Goal: Task Accomplishment & Management: Manage account settings

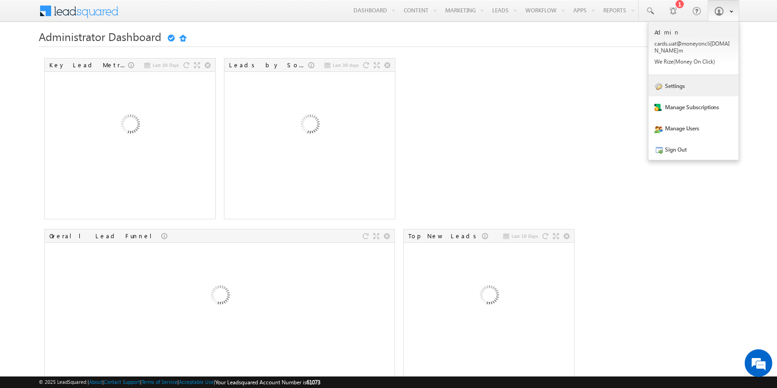
click at [712, 83] on link "Settings" at bounding box center [693, 85] width 90 height 21
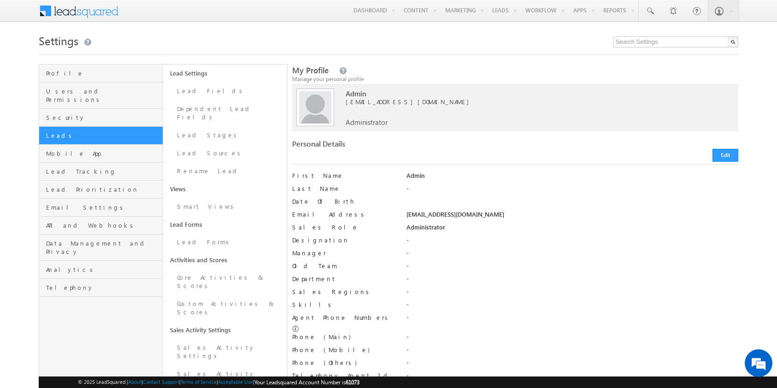
click at [114, 131] on span "Leads" at bounding box center [103, 135] width 114 height 8
click at [197, 95] on link "Lead Fields" at bounding box center [225, 91] width 124 height 18
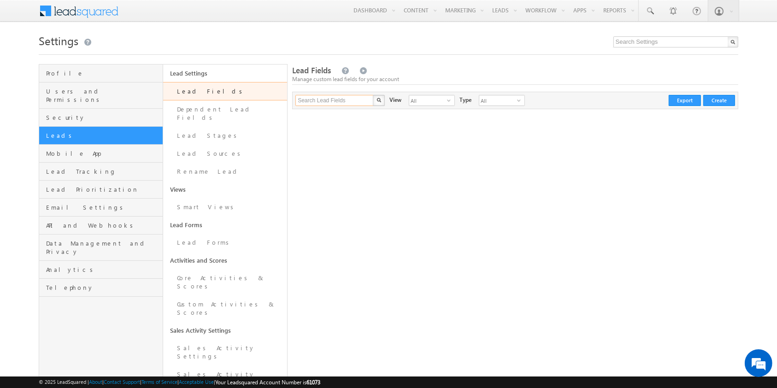
click at [359, 101] on input "Search Lead Fields" at bounding box center [334, 100] width 79 height 11
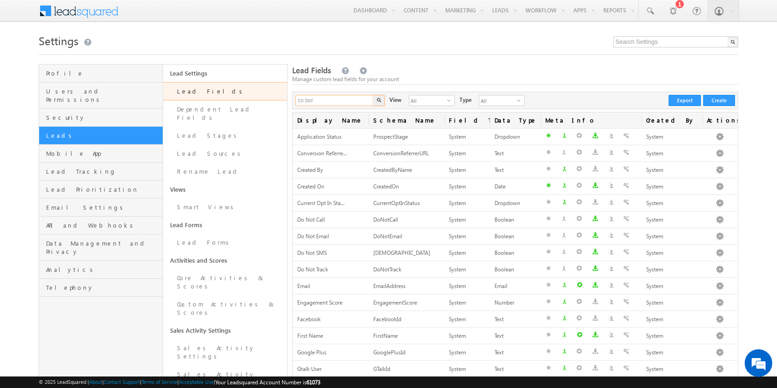
type input "co bor"
click at [373, 95] on button "button" at bounding box center [379, 100] width 12 height 11
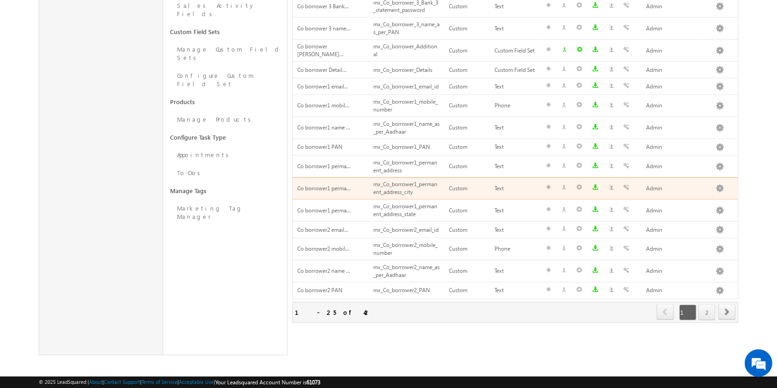
scroll to position [370, 0]
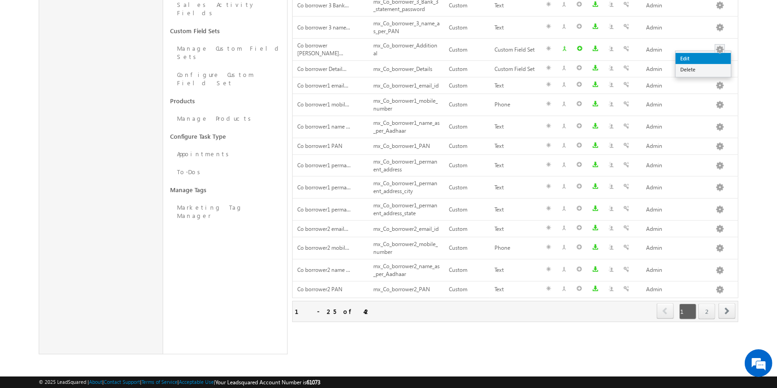
click at [712, 57] on link "Edit" at bounding box center [703, 58] width 55 height 11
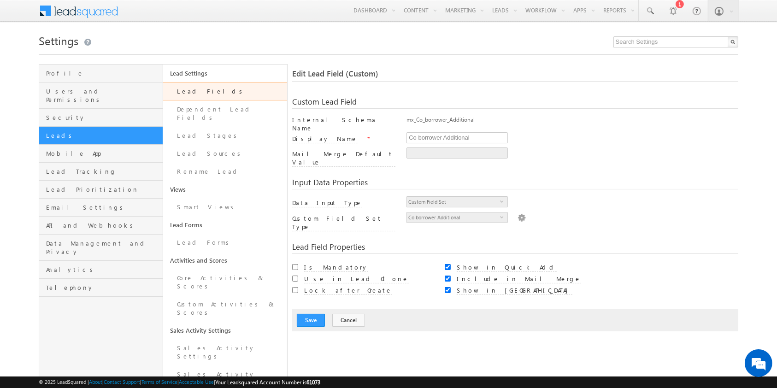
click at [518, 212] on img at bounding box center [522, 217] width 8 height 10
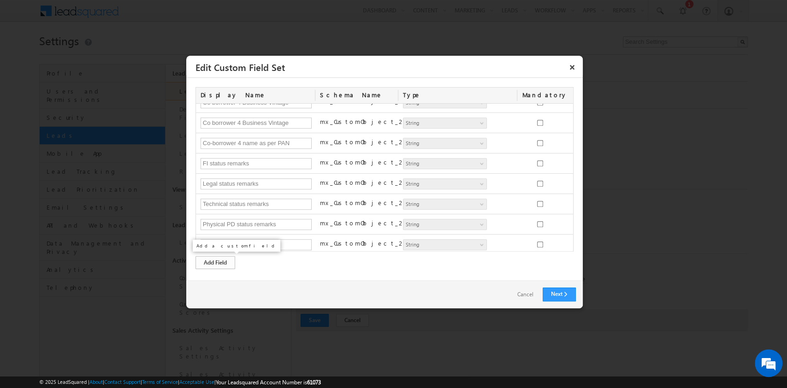
click at [211, 262] on div "Add Field" at bounding box center [215, 262] width 40 height 13
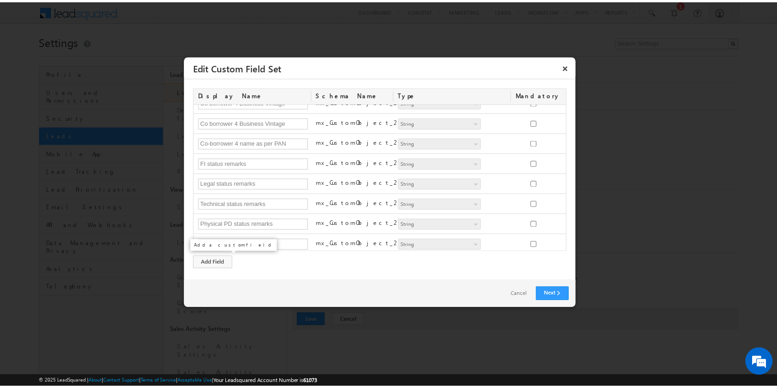
scroll to position [457, 0]
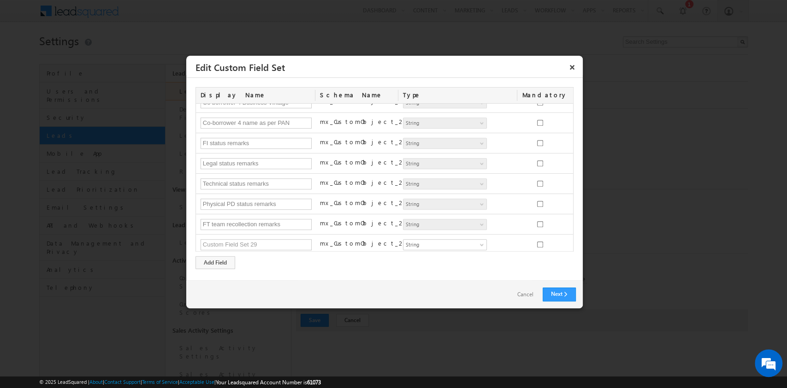
click at [328, 264] on div "Display Name Schema Name Type Mandatory Status Status Number String DateTime Da…" at bounding box center [384, 178] width 378 height 182
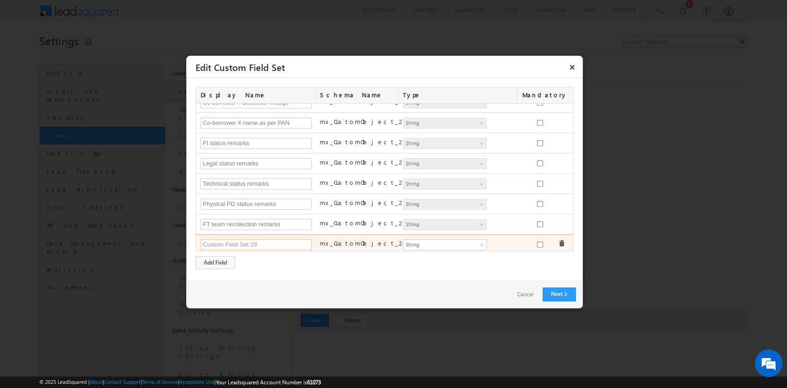
click at [279, 243] on input "text" at bounding box center [256, 244] width 112 height 11
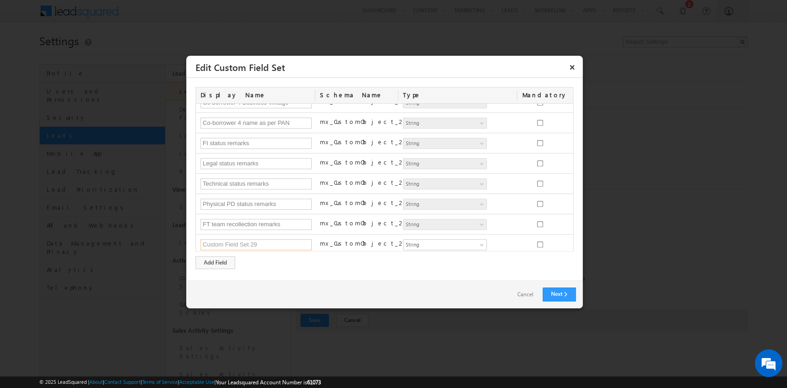
paste input "Legal V2 status remarks"
type input "Legal V2 status remarks"
click at [291, 264] on div "Display Name Schema Name Type Mandatory Status Status Number String DateTime Da…" at bounding box center [384, 178] width 378 height 182
click at [557, 295] on link "Next" at bounding box center [558, 295] width 33 height 14
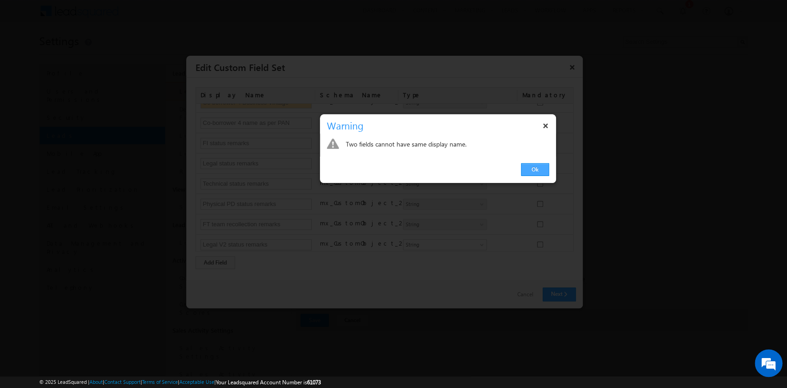
click at [535, 165] on link "Ok" at bounding box center [535, 169] width 28 height 13
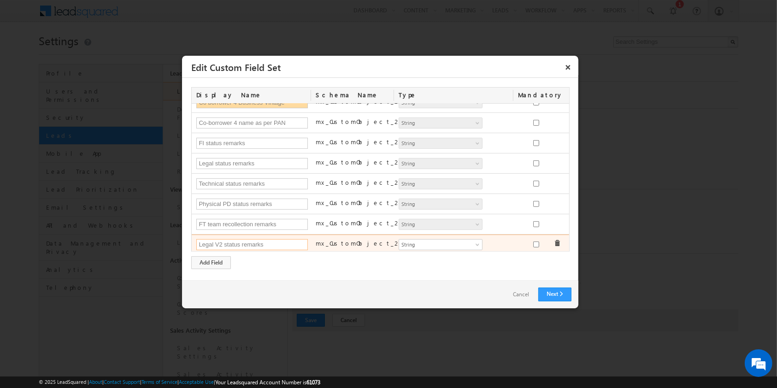
click at [276, 242] on input "Legal V2 status remarks" at bounding box center [252, 244] width 112 height 11
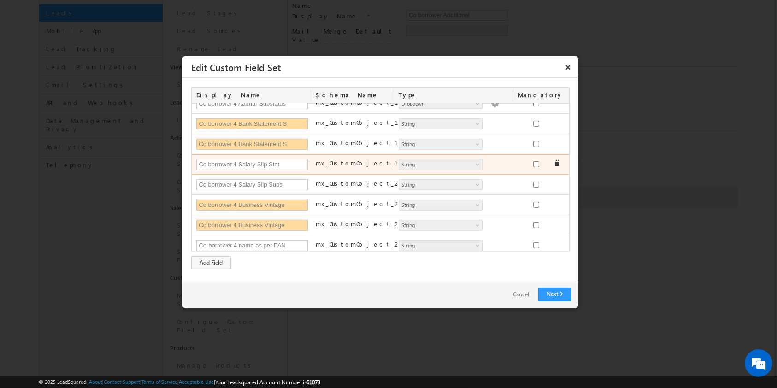
scroll to position [273, 0]
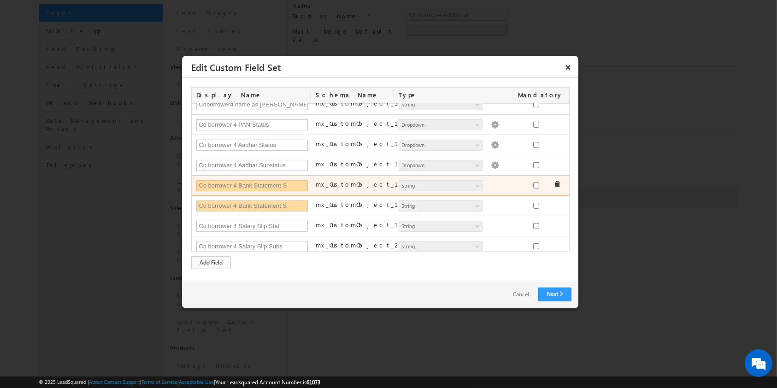
click at [296, 185] on input "Co borrower 4 Bank Statement S" at bounding box center [252, 185] width 112 height 11
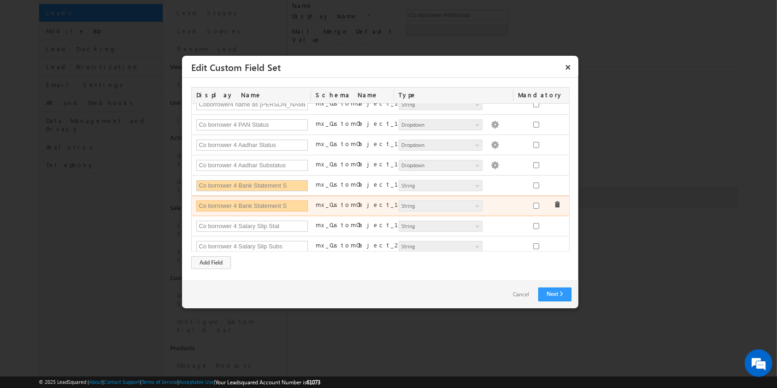
click at [296, 204] on input "Co borrower 4 Bank Statement S" at bounding box center [252, 205] width 112 height 11
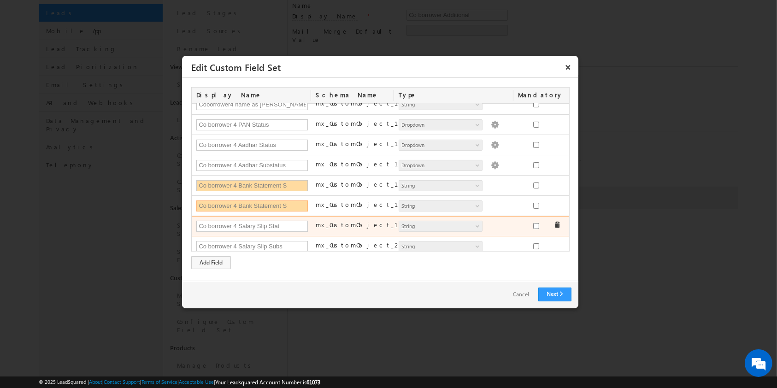
scroll to position [335, 0]
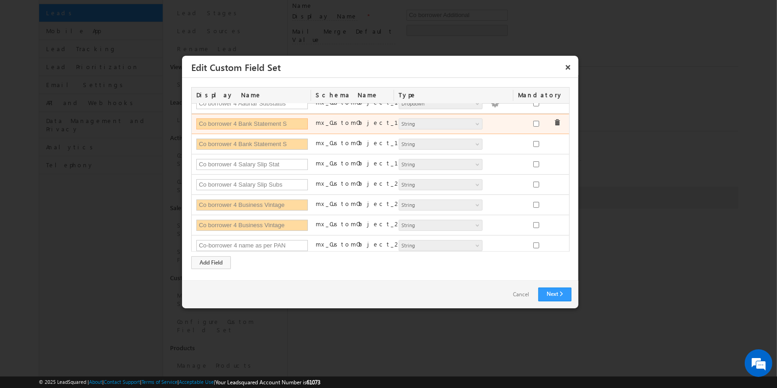
click at [291, 124] on input "Co borrower 4 Bank Statement S" at bounding box center [252, 123] width 112 height 11
drag, startPoint x: 280, startPoint y: 122, endPoint x: 240, endPoint y: 125, distance: 40.7
click at [240, 125] on input "Co borrower 4 Bank Statement S" at bounding box center [252, 123] width 112 height 11
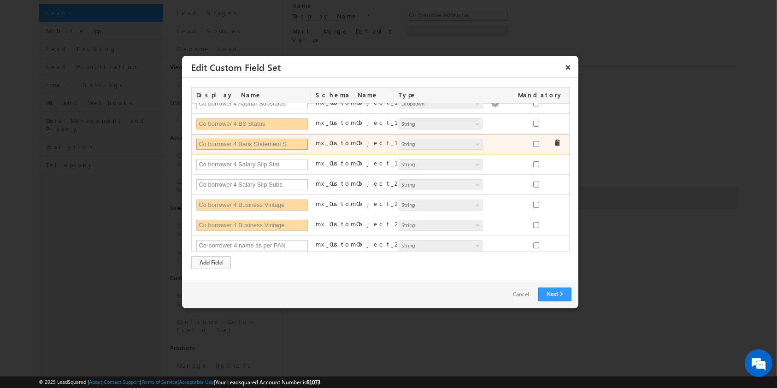
type input "Co borrower 4 BS Status"
click at [281, 142] on input "Co borrower 4 Bank Statement S" at bounding box center [252, 144] width 112 height 11
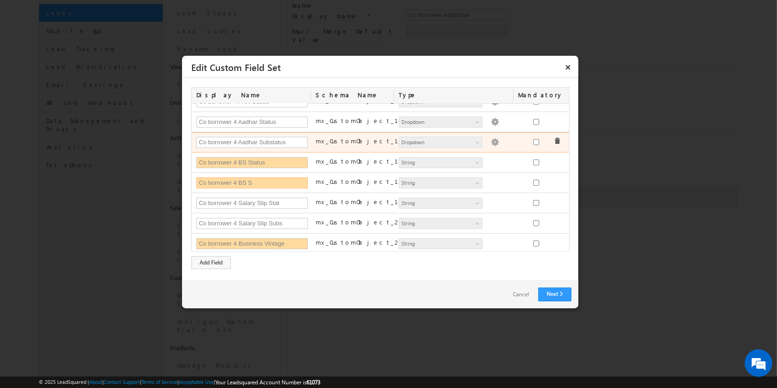
scroll to position [293, 0]
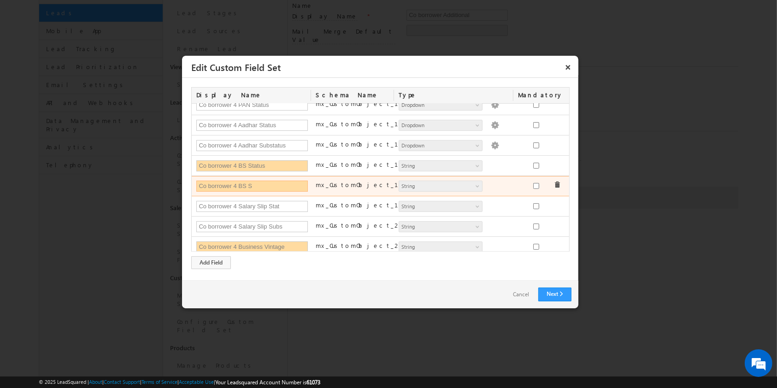
click at [270, 186] on input "Co borrower 4 BS S" at bounding box center [252, 186] width 112 height 11
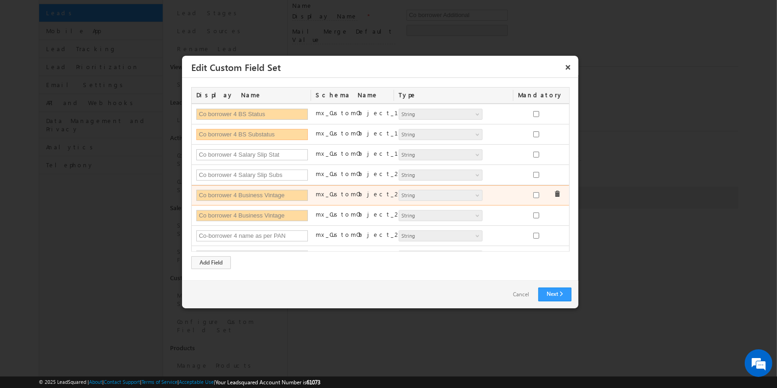
scroll to position [346, 0]
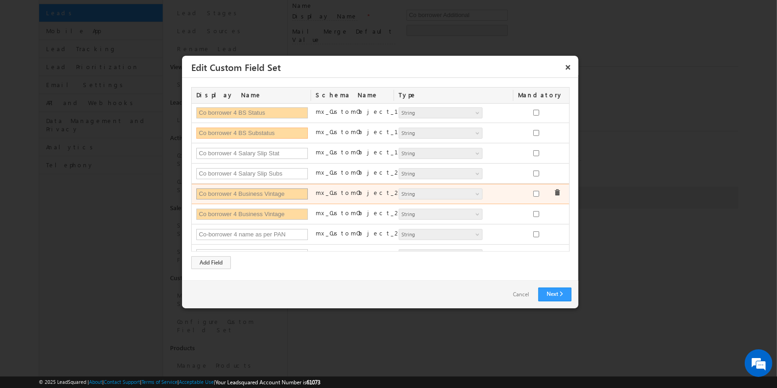
type input "Co borrower 4 BS Substatus"
click at [296, 192] on input "Co borrower 4 Business Vintage" at bounding box center [252, 194] width 112 height 11
click at [208, 191] on input "Co app 4 Business Vintage stat" at bounding box center [252, 194] width 112 height 11
click at [291, 192] on input "Coapp 4 Business Vintage stat" at bounding box center [252, 194] width 112 height 11
click at [218, 191] on input "Coapp 4 Business Vintage statu" at bounding box center [252, 194] width 112 height 11
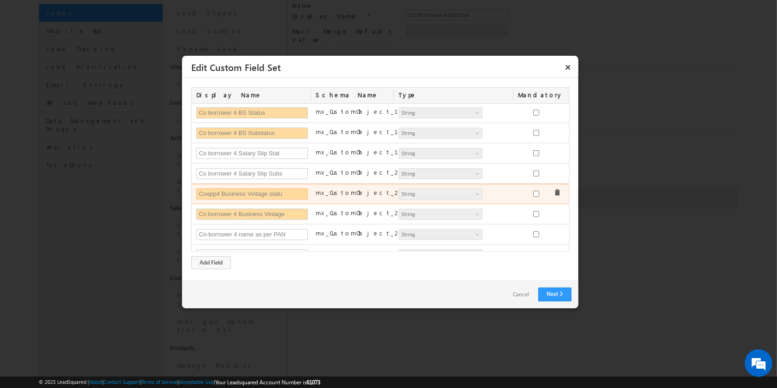
click at [295, 189] on input "Coapp4 Business Vintage statu" at bounding box center [252, 194] width 112 height 11
click at [249, 194] on input "Coapp4 Business Vintage status" at bounding box center [252, 194] width 112 height 11
click at [232, 190] on input "Coapp4 BusinessVintage status" at bounding box center [252, 194] width 112 height 11
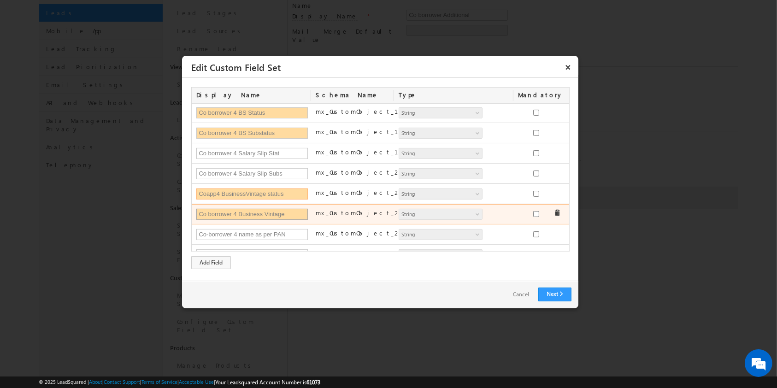
type input "Coapp4 BusinessVintage status"
click at [244, 213] on input "Co borrower 4 Business Vintage" at bounding box center [252, 214] width 112 height 11
paste input "app4 BusinessVintage status"
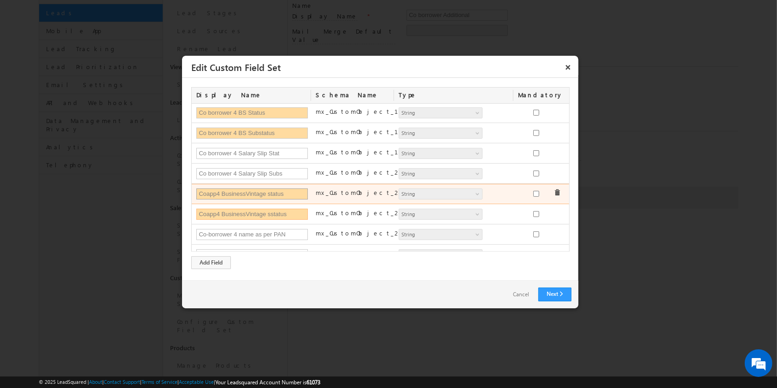
type input "Coapp4 BusinessVintage sstatus"
click at [259, 192] on input "Coapp4 BusinessVintage status" at bounding box center [252, 194] width 112 height 11
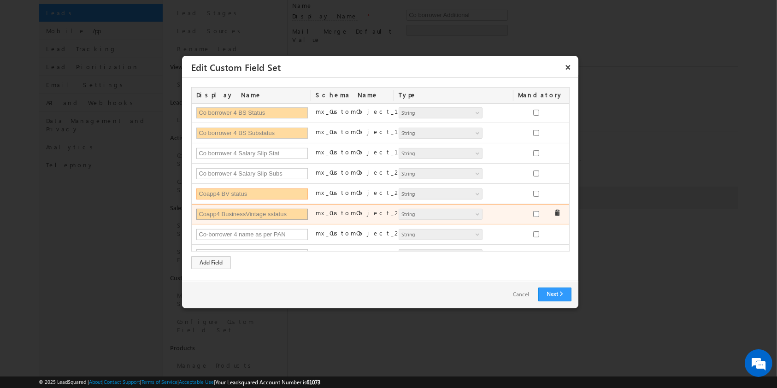
type input "Coapp4 BV status"
click at [250, 209] on input "Coapp4 BusinessVintage sstatus" at bounding box center [252, 214] width 112 height 11
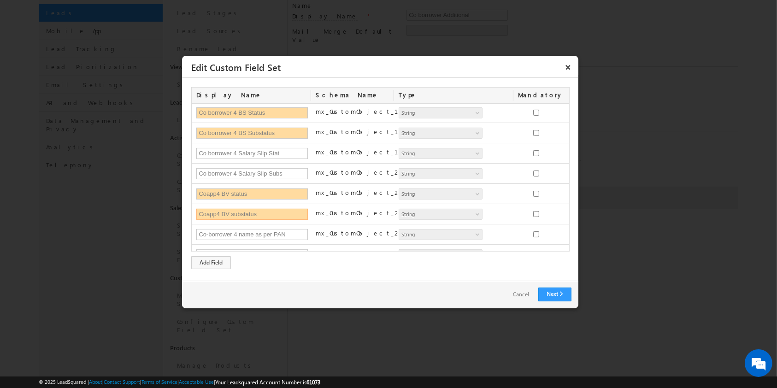
type input "Coapp4 BV substatus"
click at [283, 267] on div "Display Name Schema Name Type Mandatory Status Status Number String DateTime Da…" at bounding box center [380, 178] width 378 height 182
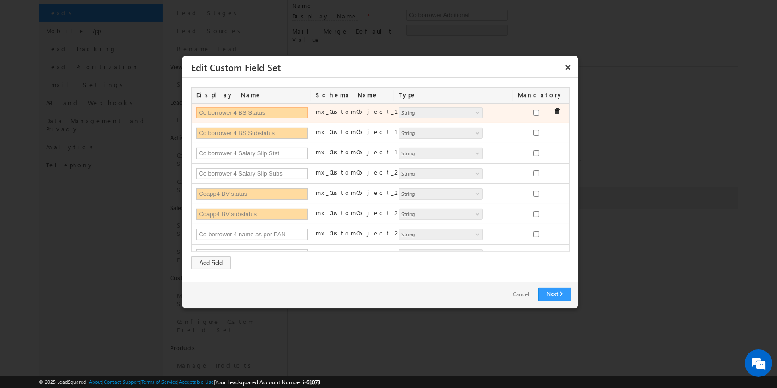
click at [279, 110] on input "Co borrower 4 BS Status" at bounding box center [252, 112] width 112 height 11
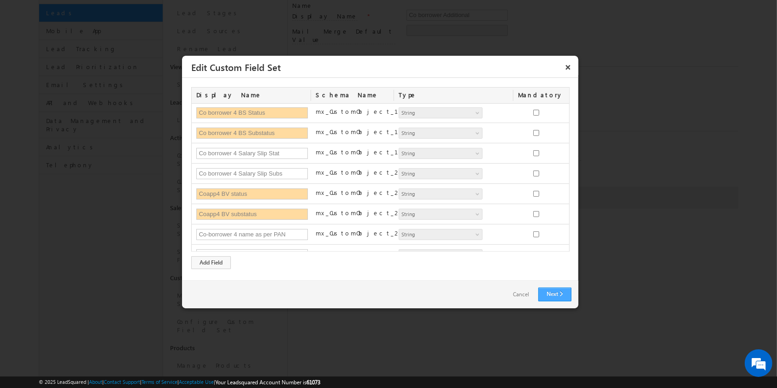
click at [565, 296] on link "Next" at bounding box center [554, 295] width 33 height 14
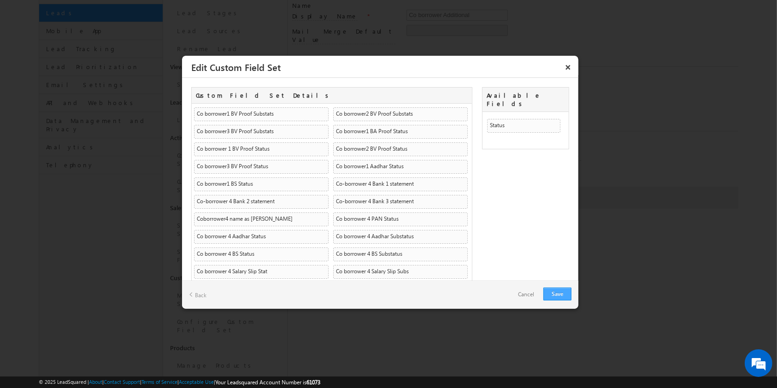
click at [566, 295] on link "Save" at bounding box center [557, 294] width 28 height 13
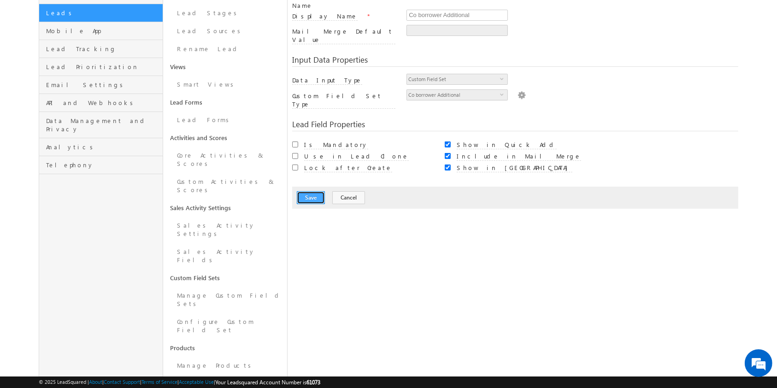
click at [324, 191] on button "Save" at bounding box center [311, 197] width 28 height 13
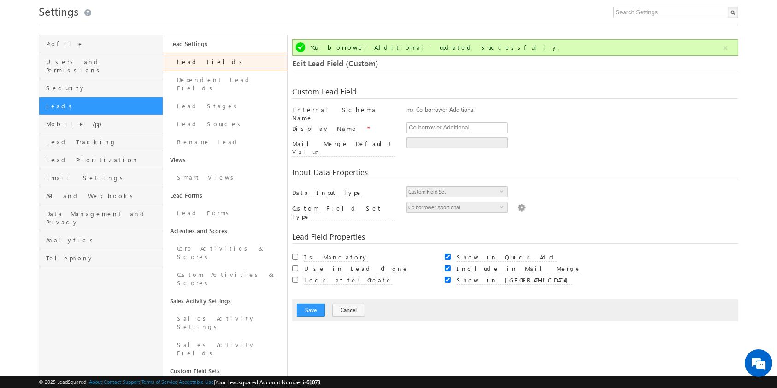
scroll to position [0, 0]
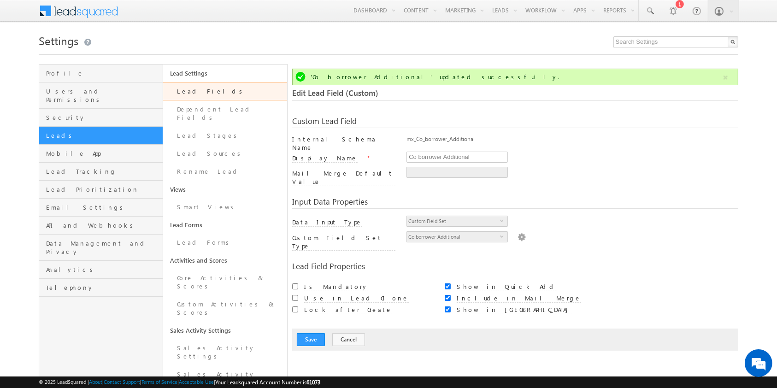
click at [204, 94] on link "Lead Fields" at bounding box center [225, 91] width 124 height 18
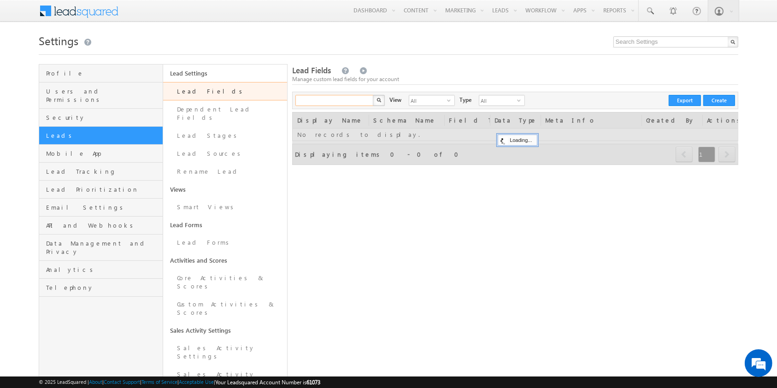
click at [320, 104] on input "text" at bounding box center [334, 100] width 79 height 11
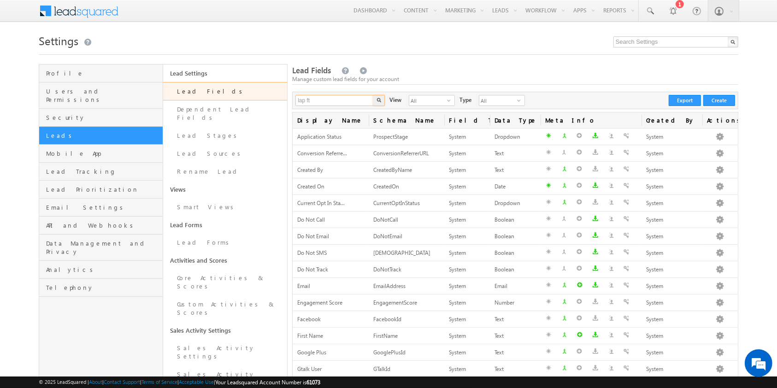
type input "lap ft"
click at [373, 95] on button "button" at bounding box center [379, 100] width 12 height 11
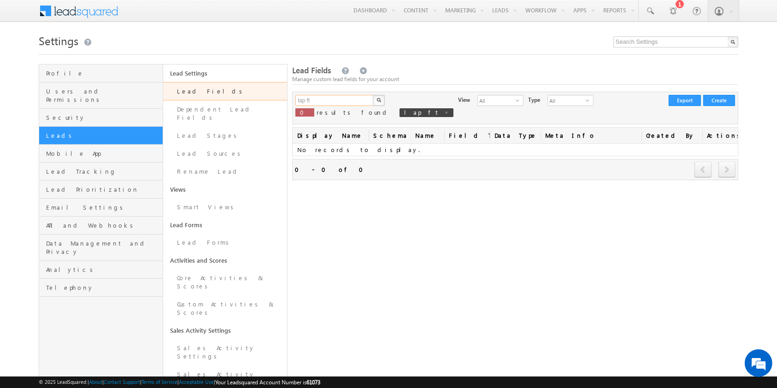
click at [321, 102] on input "lap ft" at bounding box center [334, 100] width 79 height 11
type input "lap"
click at [373, 95] on button "button" at bounding box center [379, 100] width 12 height 11
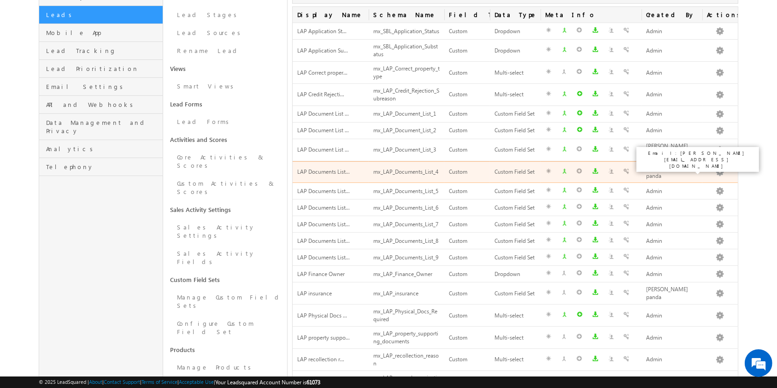
scroll to position [217, 0]
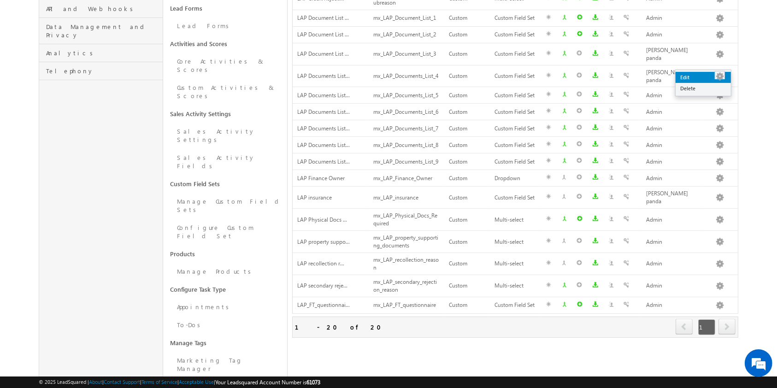
click at [712, 75] on link "Edit" at bounding box center [703, 77] width 55 height 11
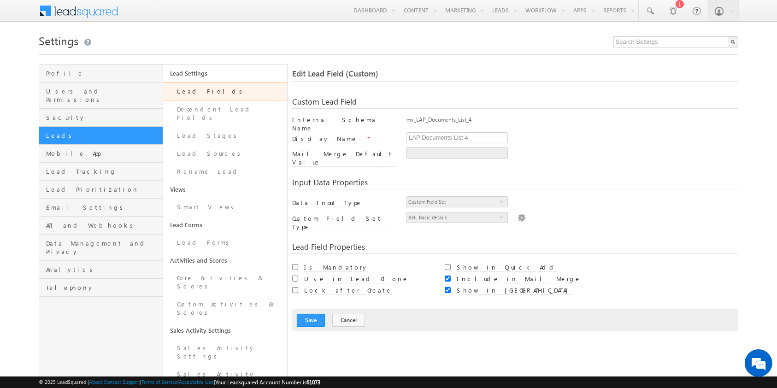
click at [424, 44] on h1 "Settings" at bounding box center [388, 40] width 699 height 18
click at [211, 88] on link "Lead Fields" at bounding box center [225, 91] width 124 height 18
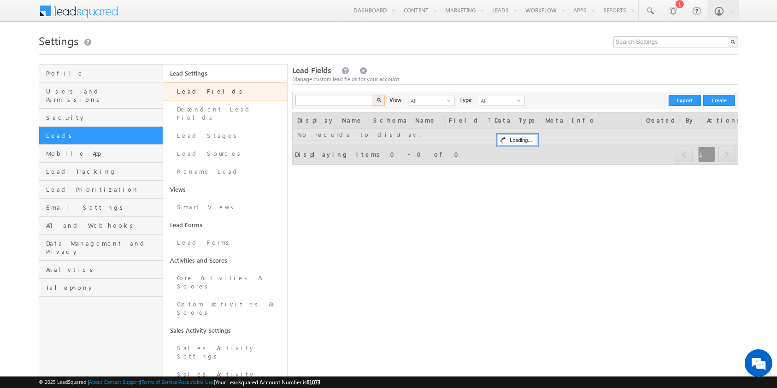
click at [348, 102] on input "text" at bounding box center [334, 100] width 79 height 11
paste input "mx_LAP_OTC_PDD_Pending"
type input "mx_LAP_OTC_PDD_Pending"
click at [373, 95] on button "button" at bounding box center [379, 100] width 12 height 11
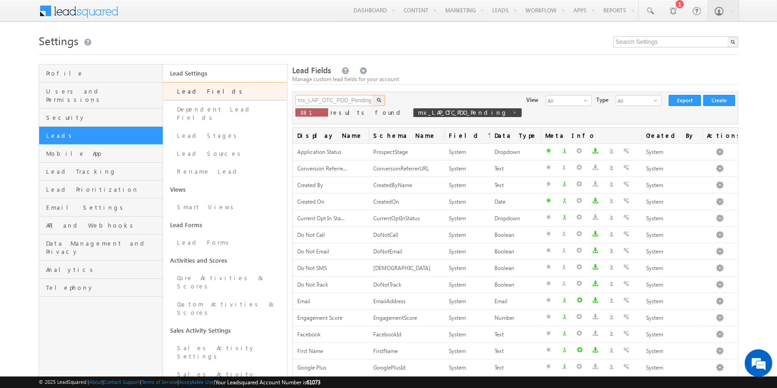
click at [348, 102] on input "mx_LAP_OTC_PDD_Pending" at bounding box center [334, 100] width 79 height 11
type input "lap otc"
click at [373, 95] on button "button" at bounding box center [379, 100] width 12 height 11
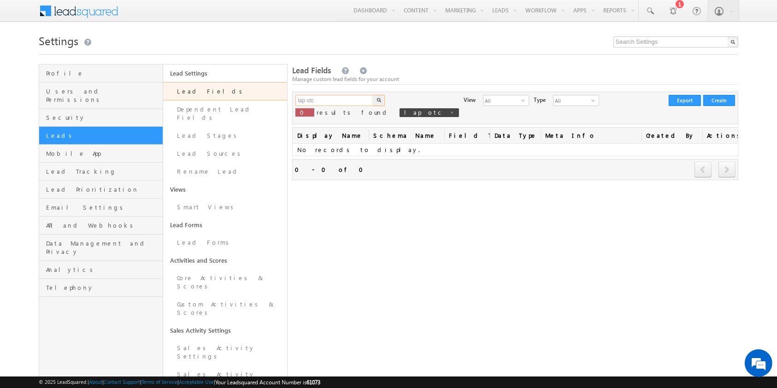
click at [348, 102] on input "lap otc" at bounding box center [334, 100] width 79 height 11
click at [396, 48] on h1 "Settings" at bounding box center [388, 40] width 699 height 18
type input "Search Lead Fields"
click at [723, 100] on button "Create" at bounding box center [719, 100] width 32 height 11
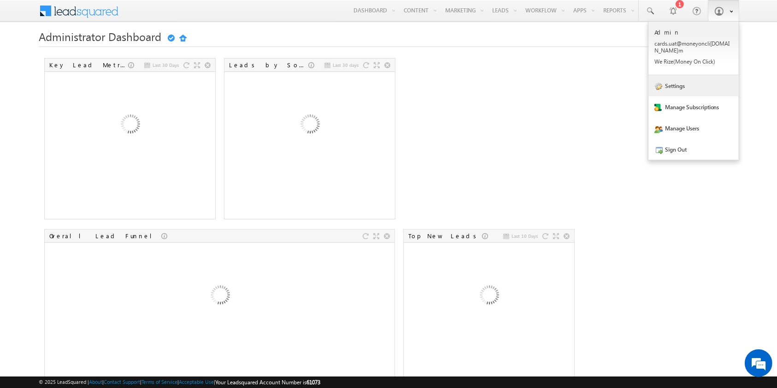
click at [695, 80] on link "Settings" at bounding box center [693, 85] width 90 height 21
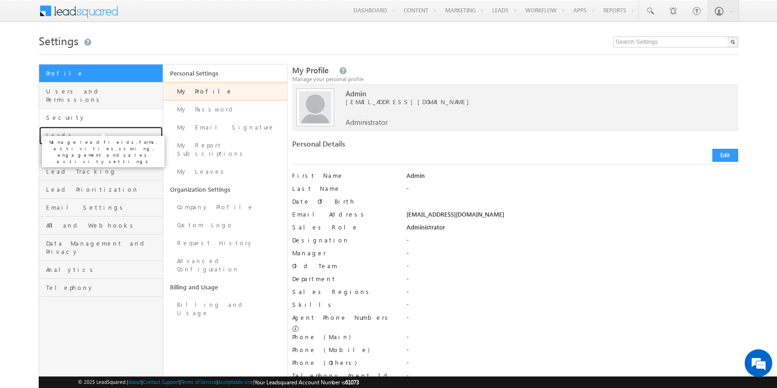
click at [109, 131] on span "Leads" at bounding box center [103, 135] width 114 height 8
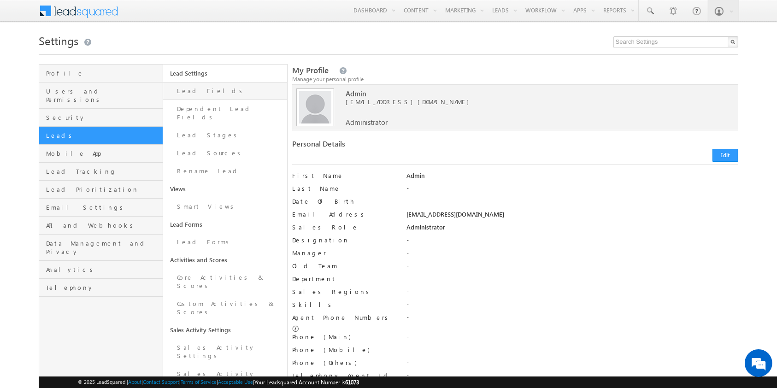
click at [213, 94] on link "Lead Fields" at bounding box center [225, 91] width 124 height 18
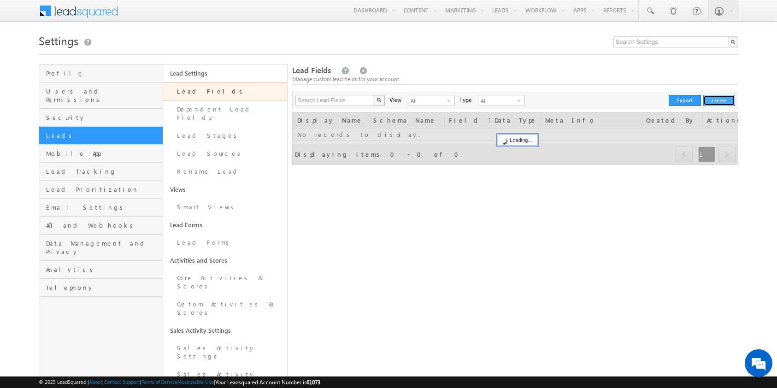
click at [720, 100] on button "Create" at bounding box center [719, 100] width 32 height 11
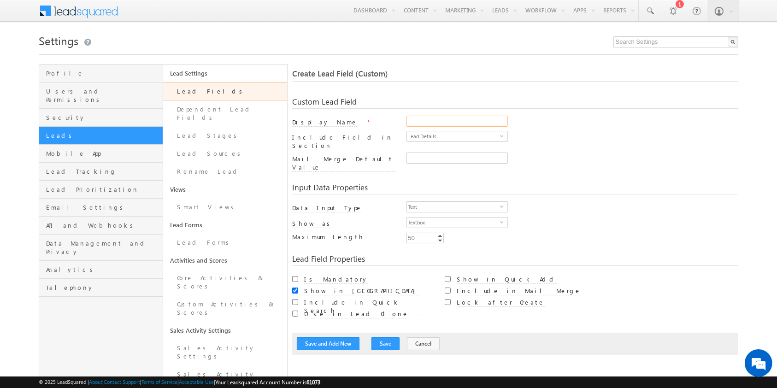
click at [461, 120] on input "Display Name" at bounding box center [457, 121] width 101 height 11
paste input "LAP OTC PDD Pending"
type input "LAP OTC PDD Pending"
click at [465, 202] on span "Text" at bounding box center [453, 207] width 93 height 10
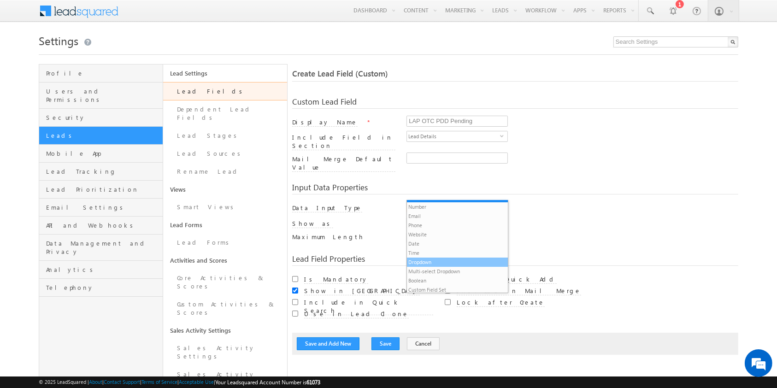
scroll to position [9, 0]
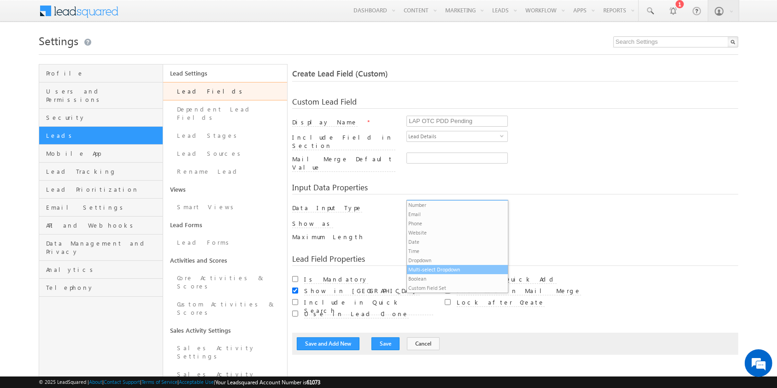
click at [457, 266] on li "Multi-select Dropdown" at bounding box center [457, 269] width 100 height 9
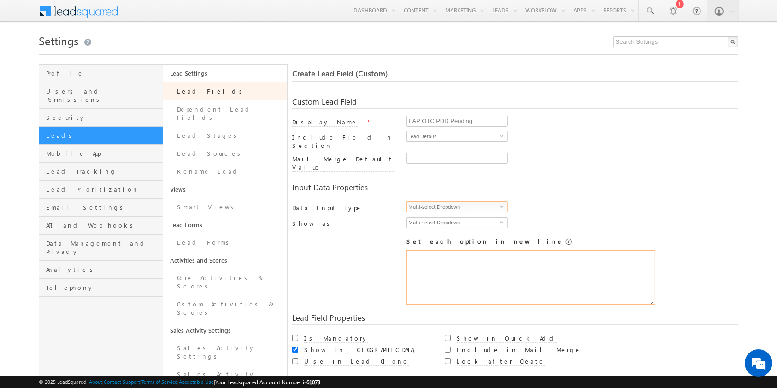
click at [479, 268] on textarea at bounding box center [531, 277] width 249 height 54
click at [435, 261] on textarea "To enrich screen reader interactions, please activate Accessibility in Grammarl…" at bounding box center [531, 277] width 249 height 54
paste textarea "KYCs CIBIL PD FIs BSV Tech Report Legal & OV LA/KFS/SL DPN & Annex LOD (Acknowl…"
type textarea "KYCs CIBIL PD FIs BSV Tech Report Legal & OV LA/KFS/SL DPN & Annex LOD (Acknowl…"
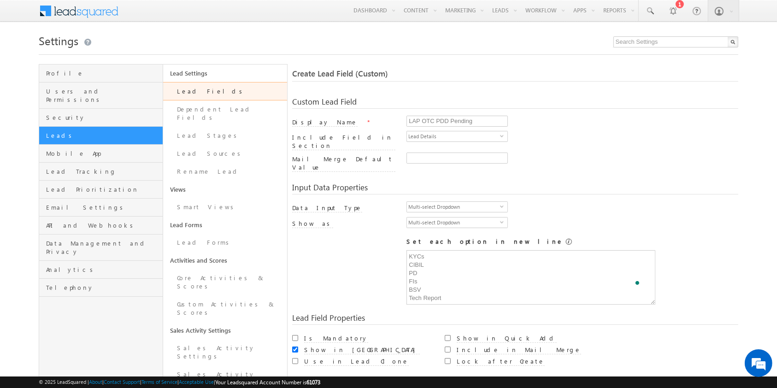
click at [288, 242] on div "Profile Users and Permissions Security Leads Mobile App Lead Tracking Lead Prio…" at bounding box center [388, 329] width 699 height 531
click at [489, 346] on label "Include in Mail Merge" at bounding box center [519, 350] width 124 height 9
click at [451, 347] on input "Include in Mail Merge" at bounding box center [448, 350] width 6 height 6
checkbox input "true"
click at [357, 263] on div "KYCs CIBIL PD FIs BSV Tech Report Legal & OV LA/KFS/SL DPN & Annex LOD (Acknowl…" at bounding box center [515, 277] width 446 height 54
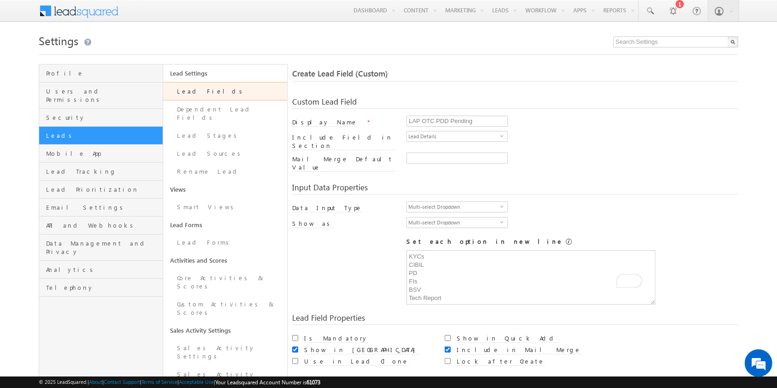
scroll to position [176, 0]
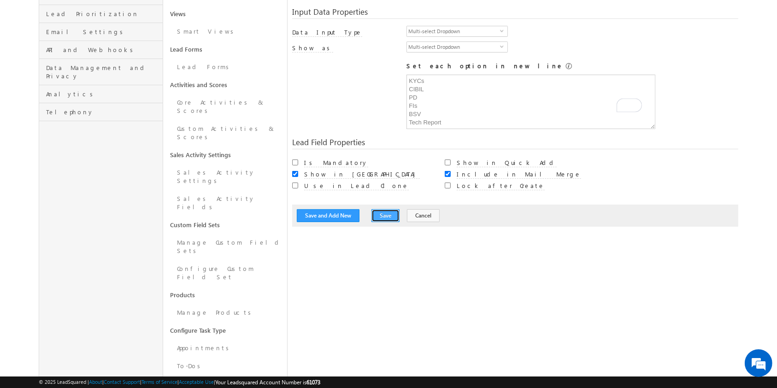
click at [389, 209] on button "Save" at bounding box center [385, 215] width 28 height 13
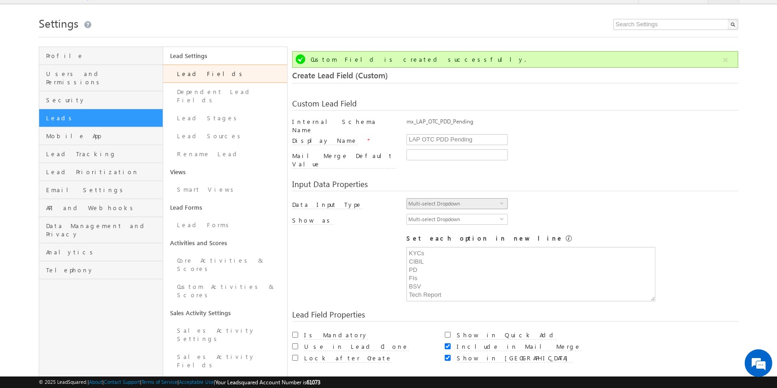
scroll to position [0, 0]
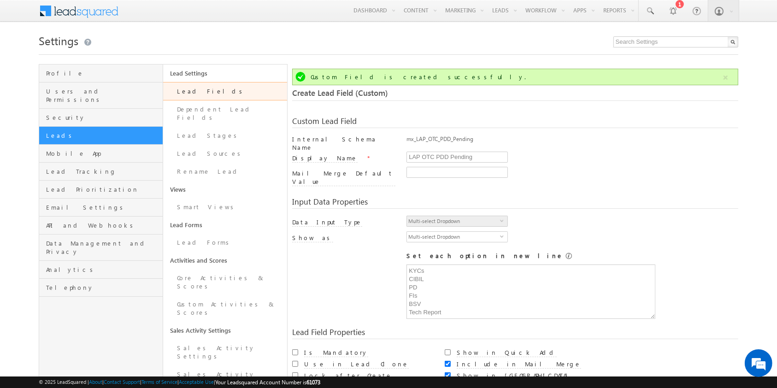
click at [404, 43] on h1 "Settings" at bounding box center [388, 40] width 699 height 18
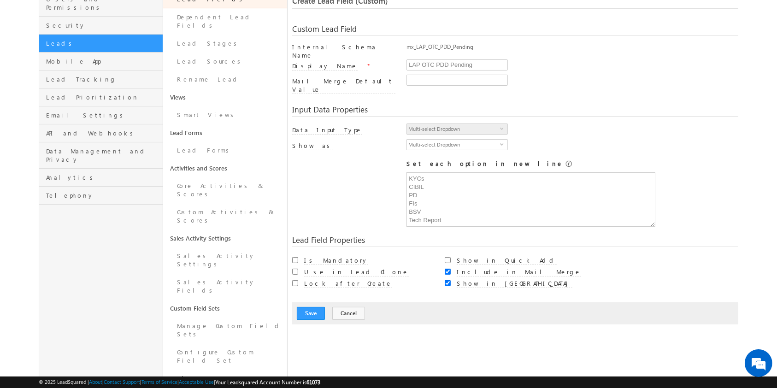
scroll to position [176, 0]
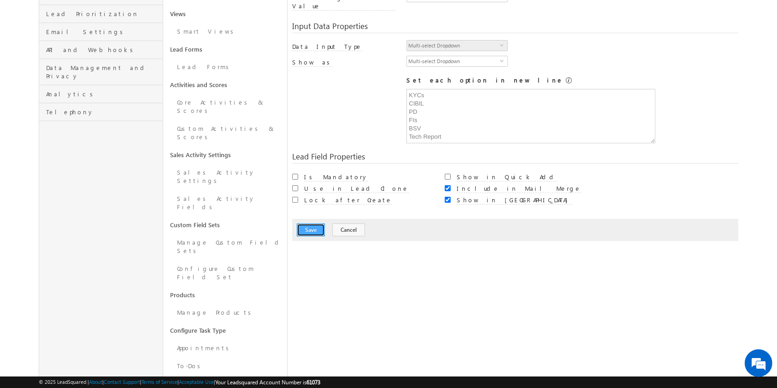
click at [320, 224] on button "Save" at bounding box center [311, 230] width 28 height 13
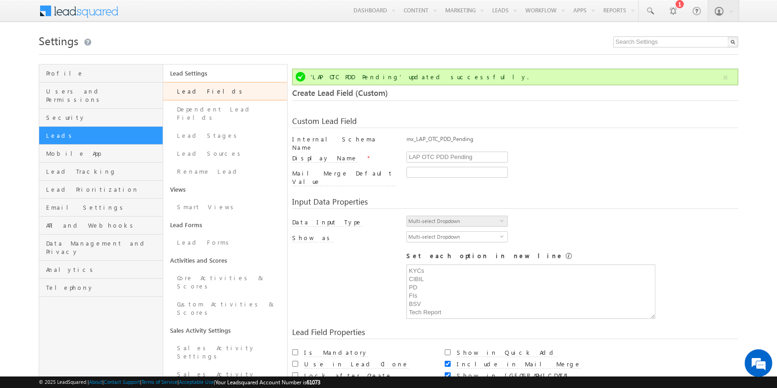
scroll to position [69, 0]
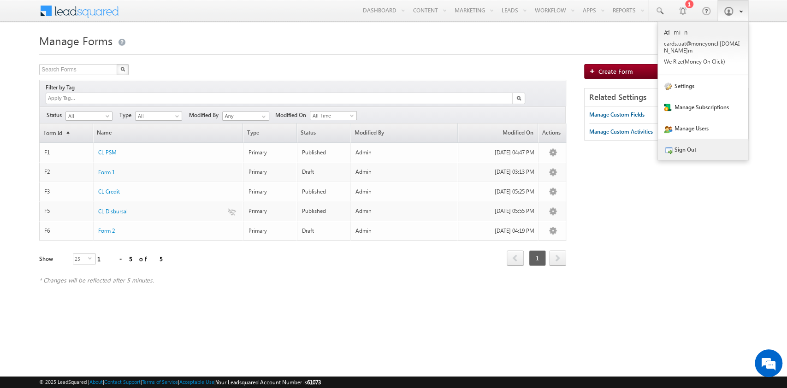
click at [701, 139] on link "Sign Out" at bounding box center [703, 149] width 90 height 21
